Goal: Transaction & Acquisition: Obtain resource

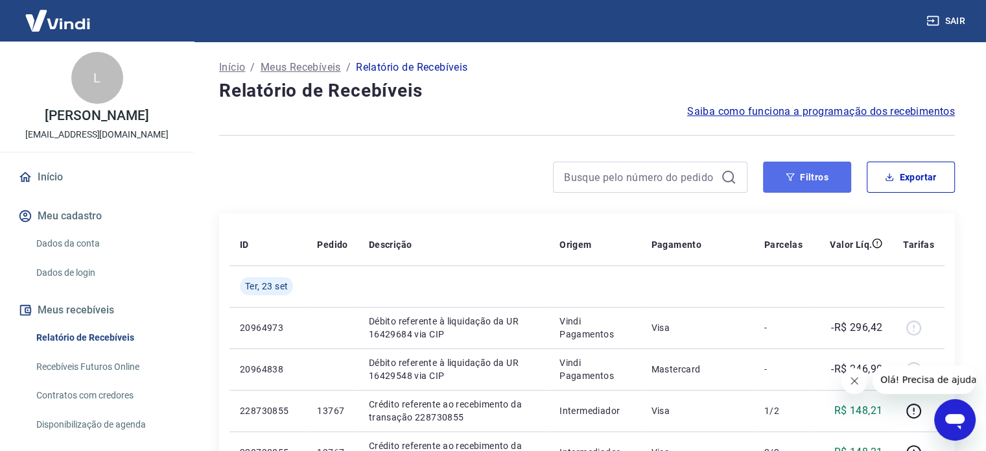
click at [822, 170] on button "Filtros" at bounding box center [807, 176] width 88 height 31
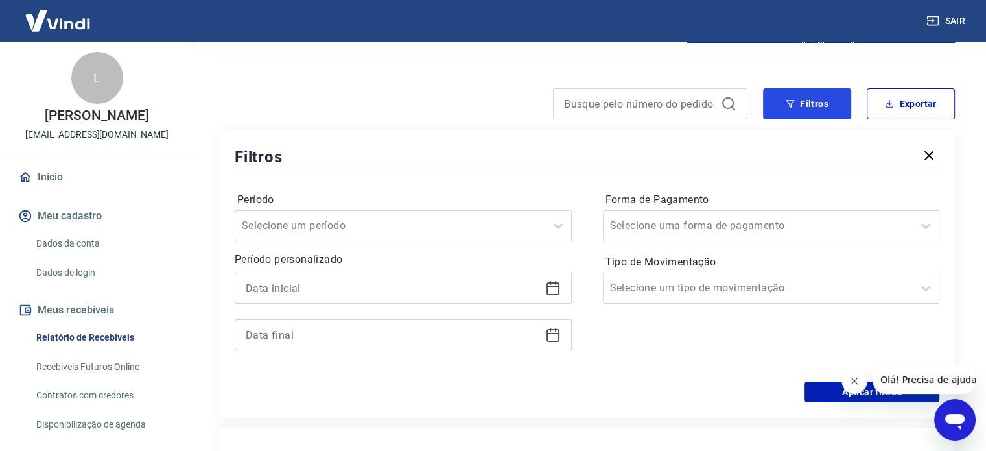
scroll to position [130, 0]
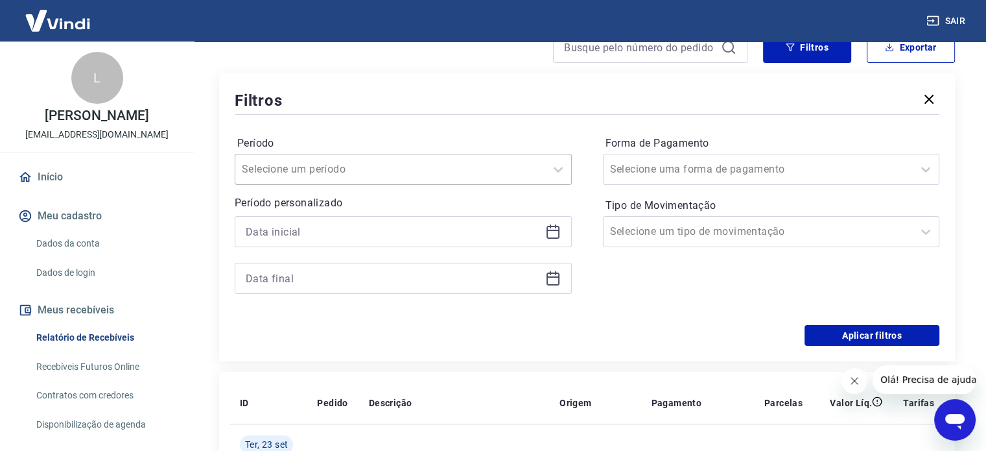
click at [405, 176] on div at bounding box center [390, 169] width 297 height 18
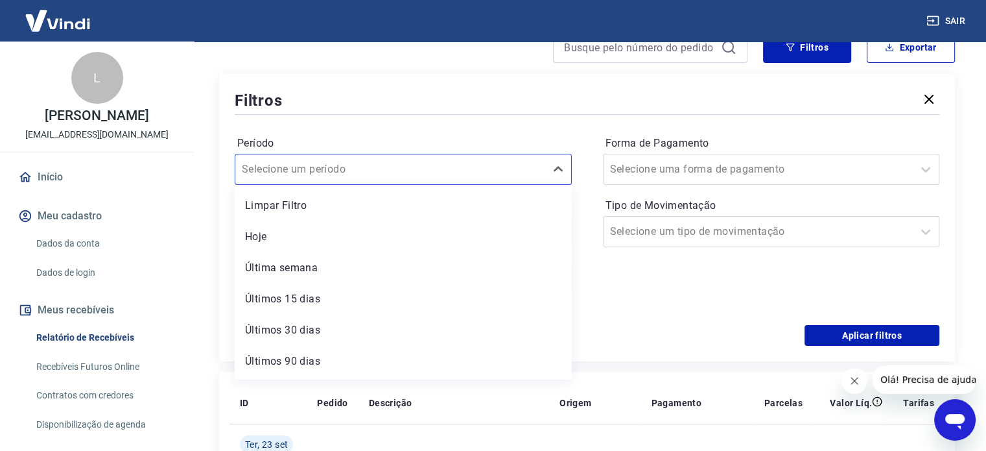
drag, startPoint x: 641, startPoint y: 271, endPoint x: 626, endPoint y: 270, distance: 14.9
click at [638, 271] on div "Forma de Pagamento Selecione uma forma de pagamento Tipo de Movimentação Seleci…" at bounding box center [771, 221] width 337 height 176
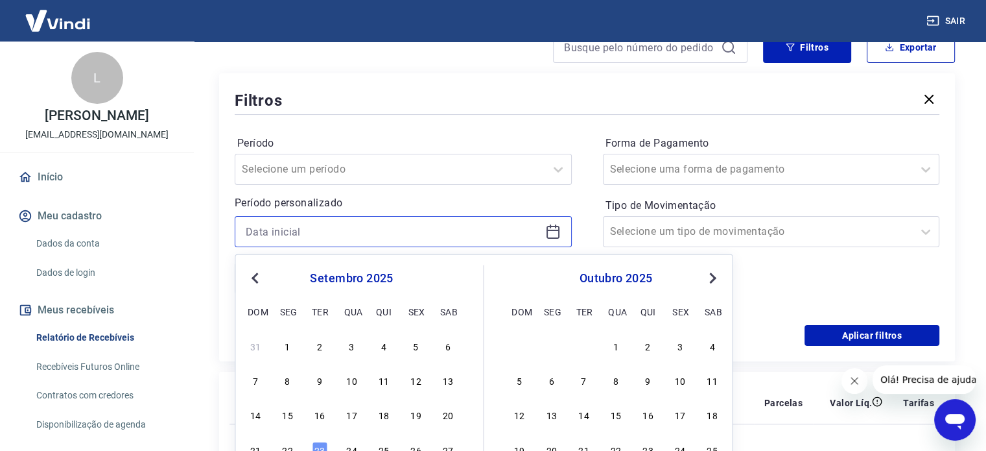
click at [524, 235] on input at bounding box center [393, 231] width 294 height 19
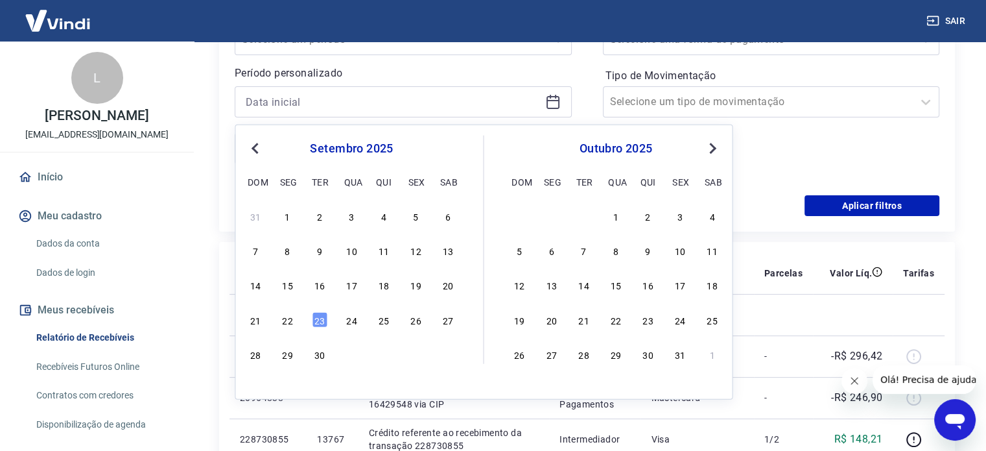
drag, startPoint x: 414, startPoint y: 281, endPoint x: 497, endPoint y: 178, distance: 132.9
click at [414, 281] on div "19" at bounding box center [416, 285] width 16 height 16
type input "[DATE]"
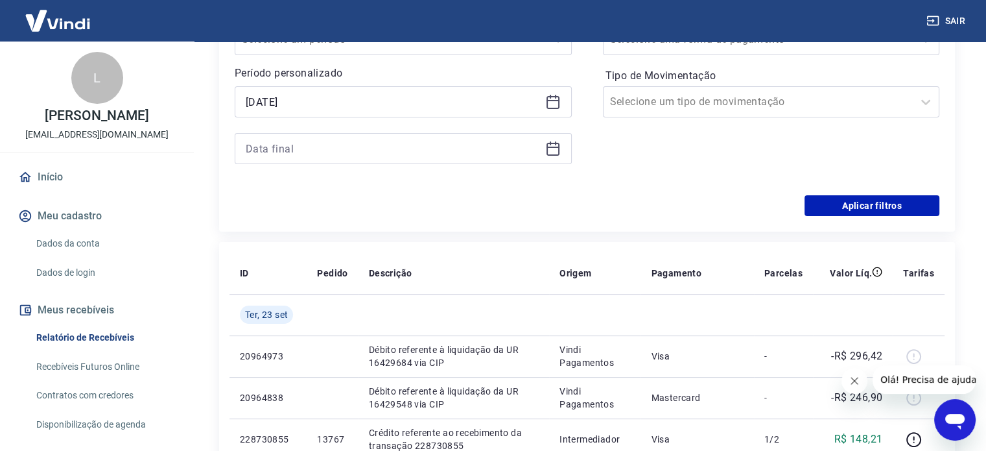
click at [547, 152] on icon at bounding box center [553, 149] width 13 height 13
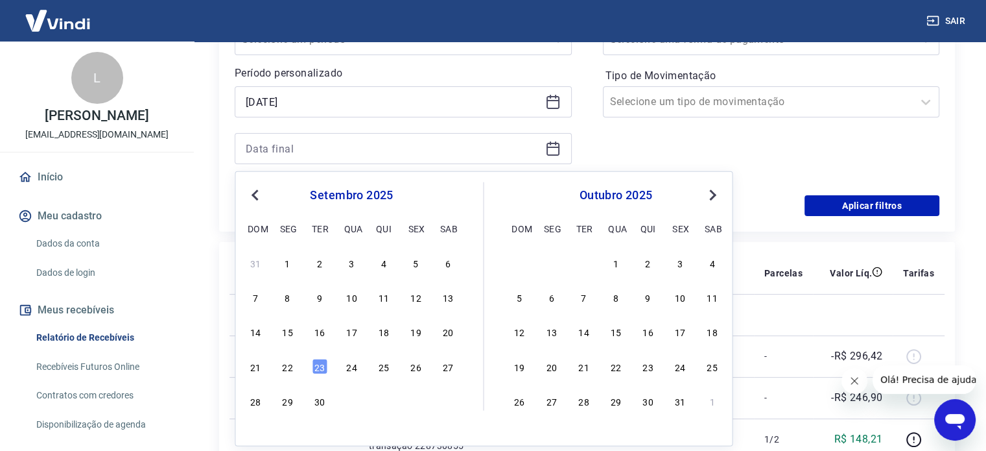
drag, startPoint x: 289, startPoint y: 369, endPoint x: 628, endPoint y: 209, distance: 374.8
click at [288, 369] on div "22" at bounding box center [288, 366] width 16 height 16
type input "[DATE]"
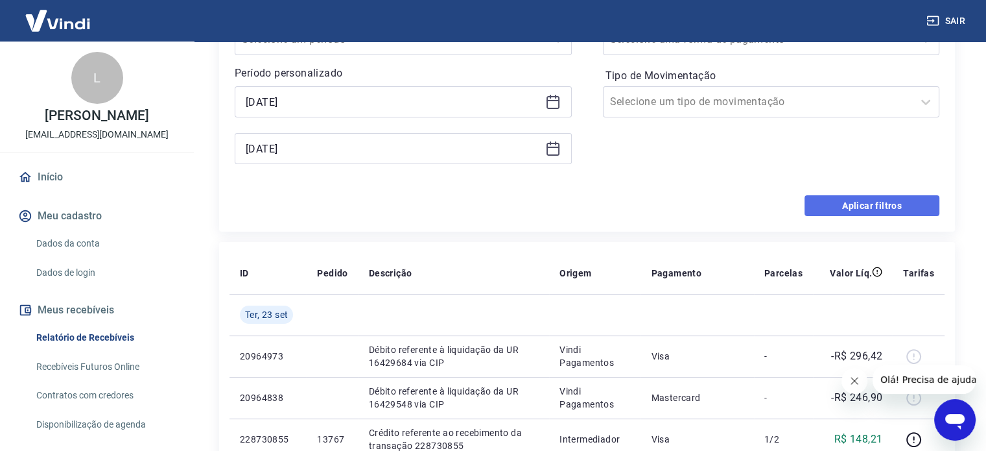
click at [821, 202] on button "Aplicar filtros" at bounding box center [872, 205] width 135 height 21
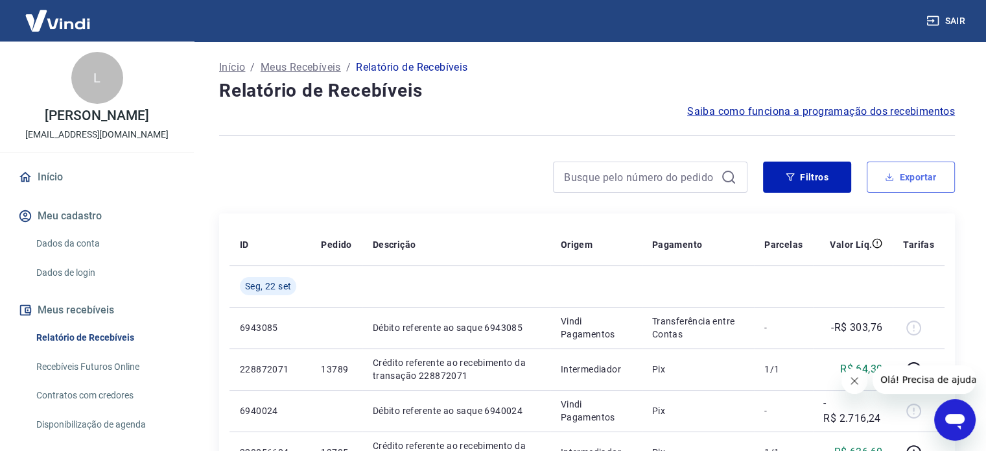
click at [914, 178] on button "Exportar" at bounding box center [911, 176] width 88 height 31
type input "[DATE]"
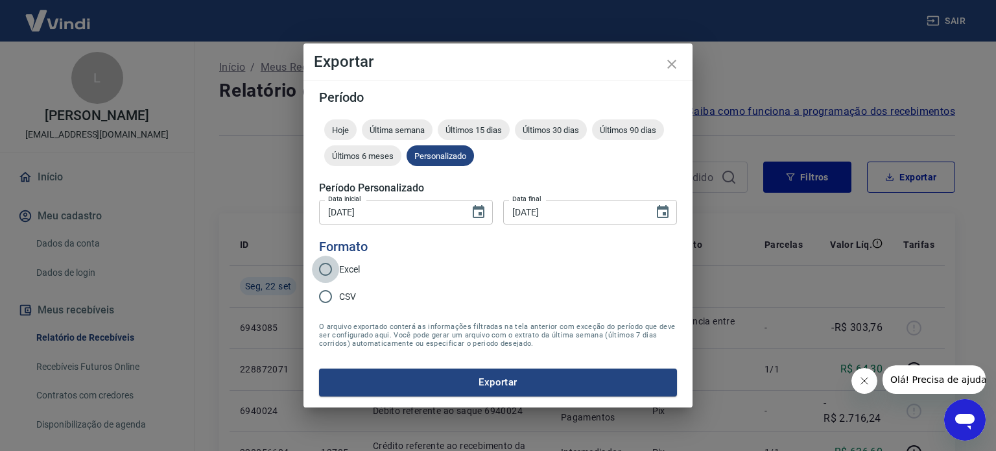
click at [320, 272] on input "Excel" at bounding box center [325, 268] width 27 height 27
radio input "true"
click at [320, 272] on input "Excel" at bounding box center [325, 268] width 27 height 27
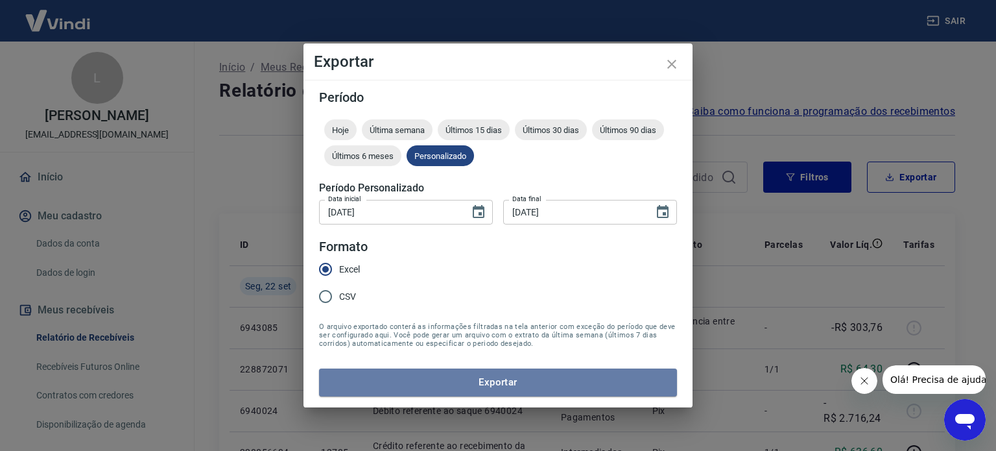
click at [399, 378] on button "Exportar" at bounding box center [498, 381] width 358 height 27
